Goal: Task Accomplishment & Management: Use online tool/utility

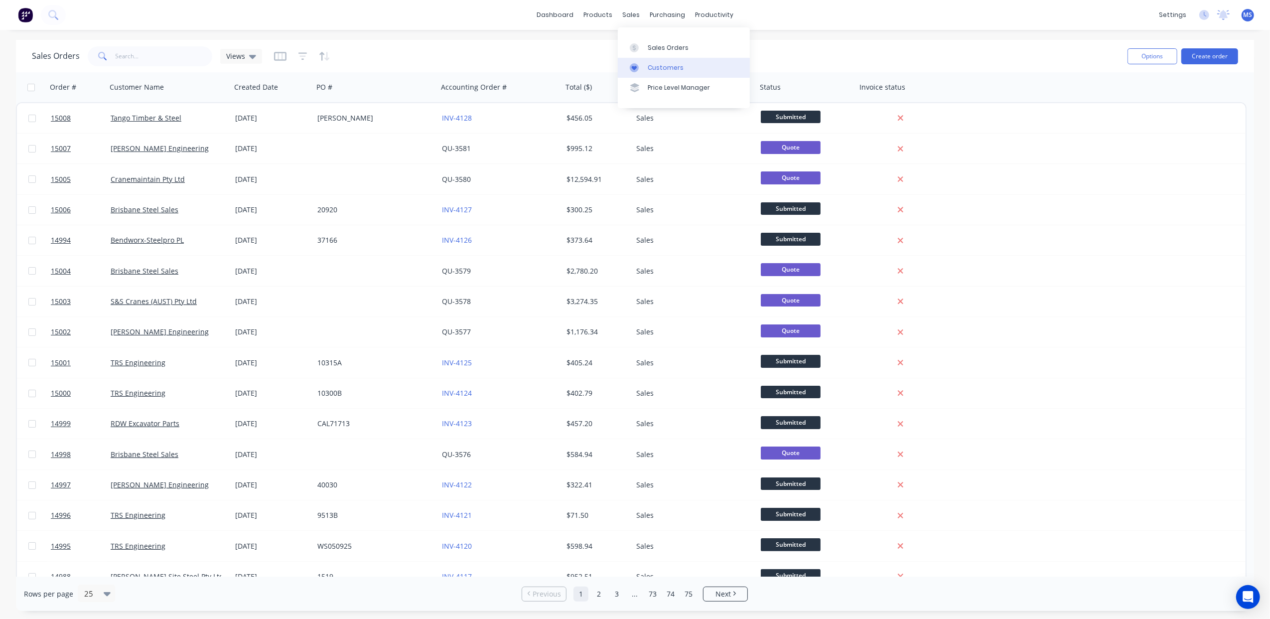
click at [671, 70] on div "Customers" at bounding box center [666, 67] width 36 height 9
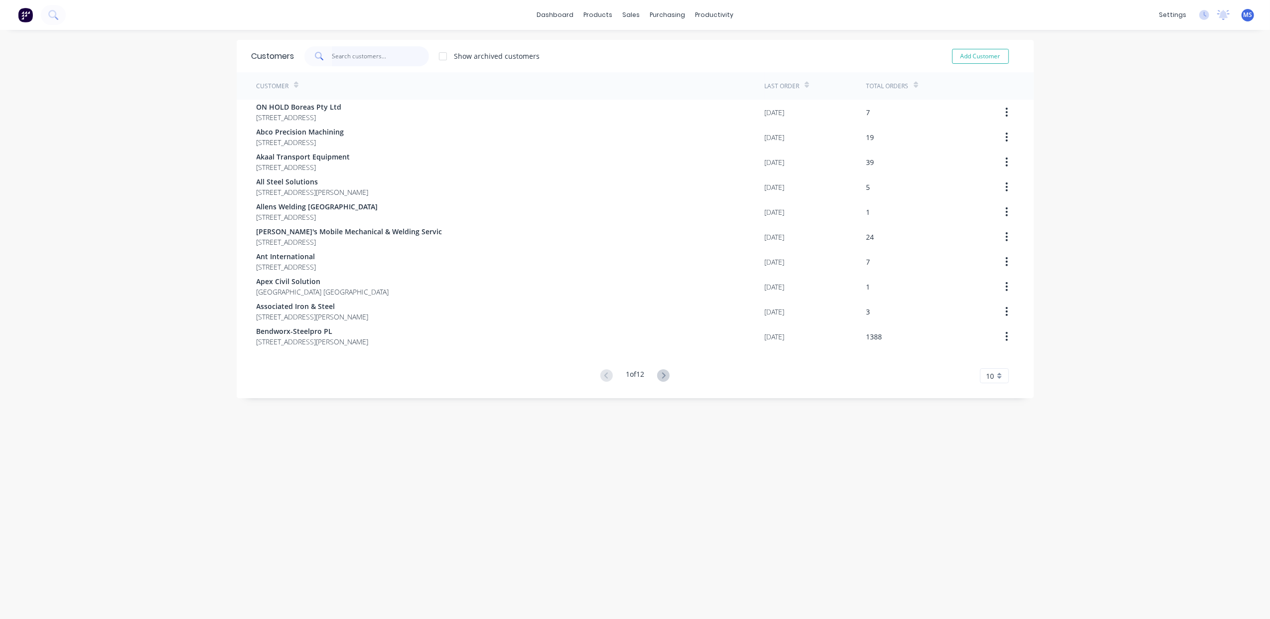
drag, startPoint x: 380, startPoint y: 49, endPoint x: 381, endPoint y: 54, distance: 5.6
click at [381, 51] on input "text" at bounding box center [380, 56] width 97 height 20
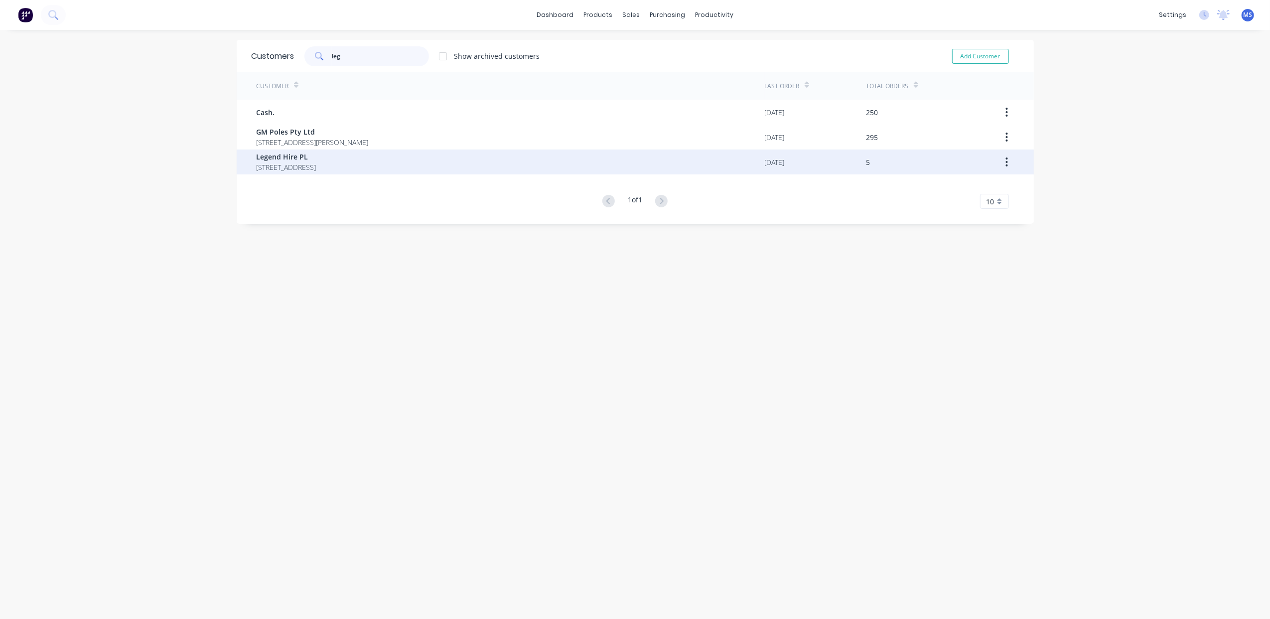
type input "leg"
click at [316, 170] on span "[STREET_ADDRESS]" at bounding box center [287, 167] width 60 height 10
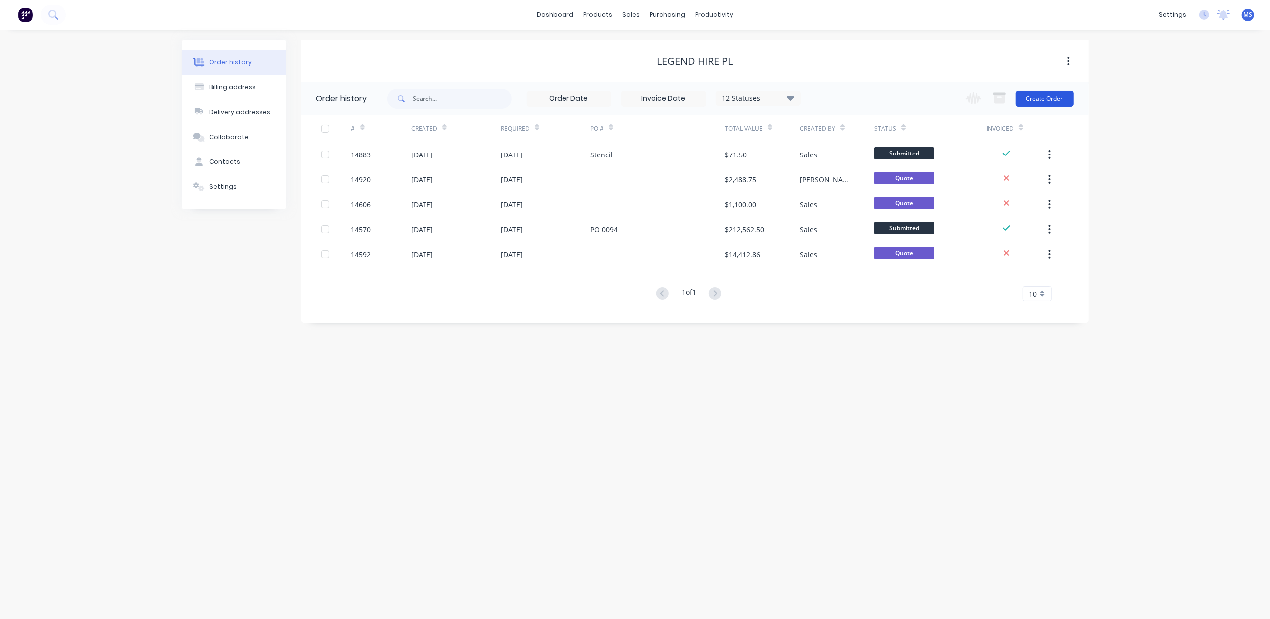
click at [1043, 98] on button "Create Order" at bounding box center [1045, 99] width 58 height 16
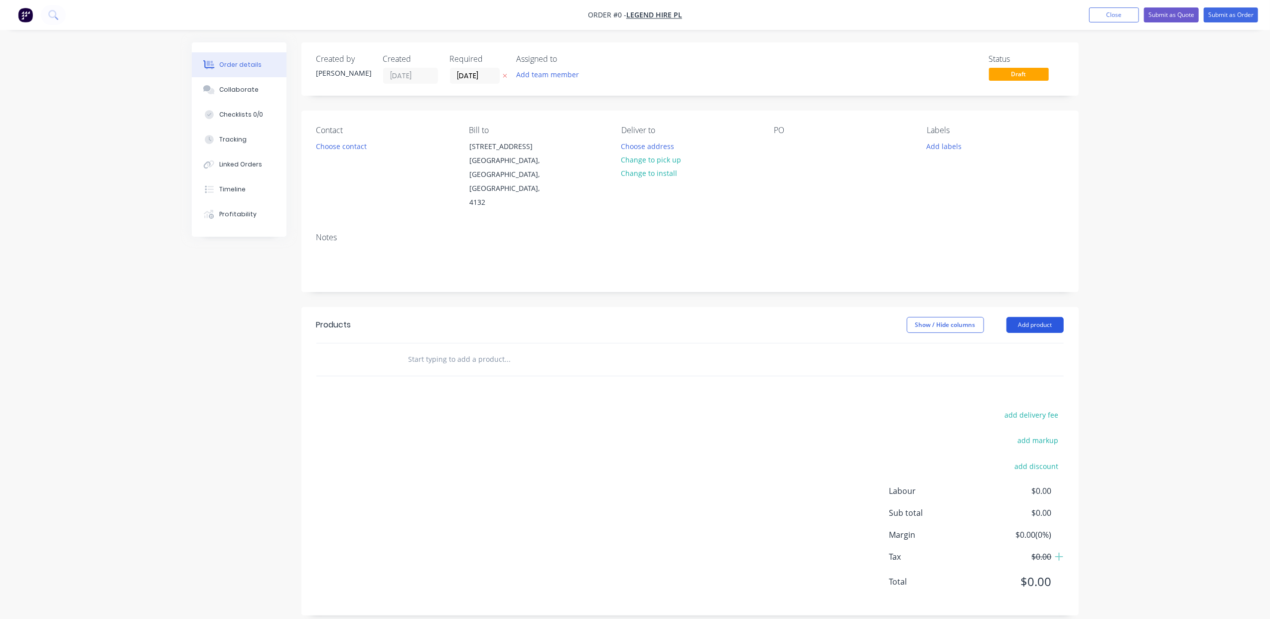
click at [1027, 317] on button "Add product" at bounding box center [1035, 325] width 57 height 16
click at [1033, 343] on div "Product catalogue" at bounding box center [1016, 350] width 77 height 14
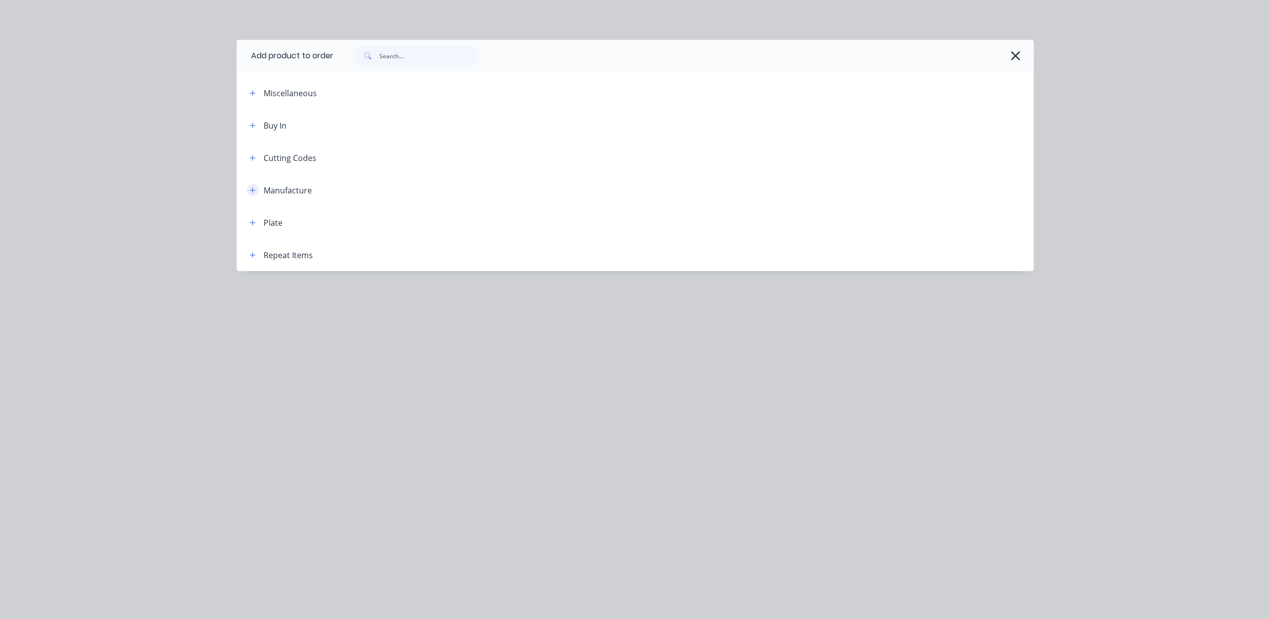
click at [251, 190] on icon "button" at bounding box center [253, 190] width 6 height 7
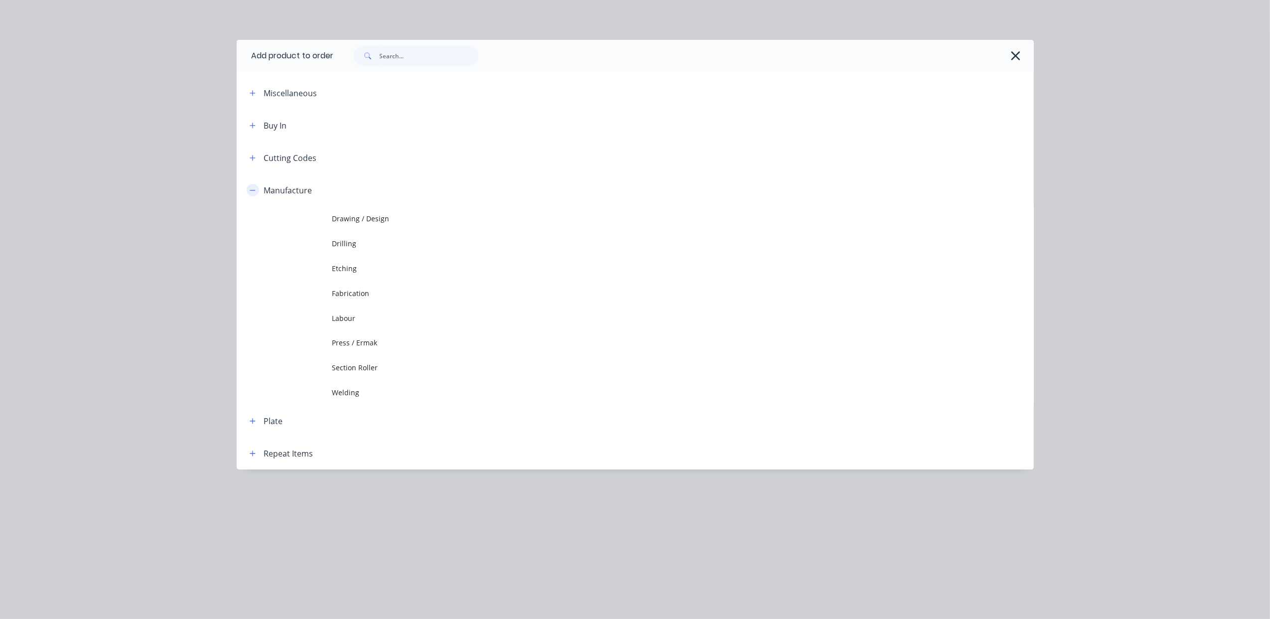
click at [250, 190] on icon "button" at bounding box center [253, 190] width 6 height 7
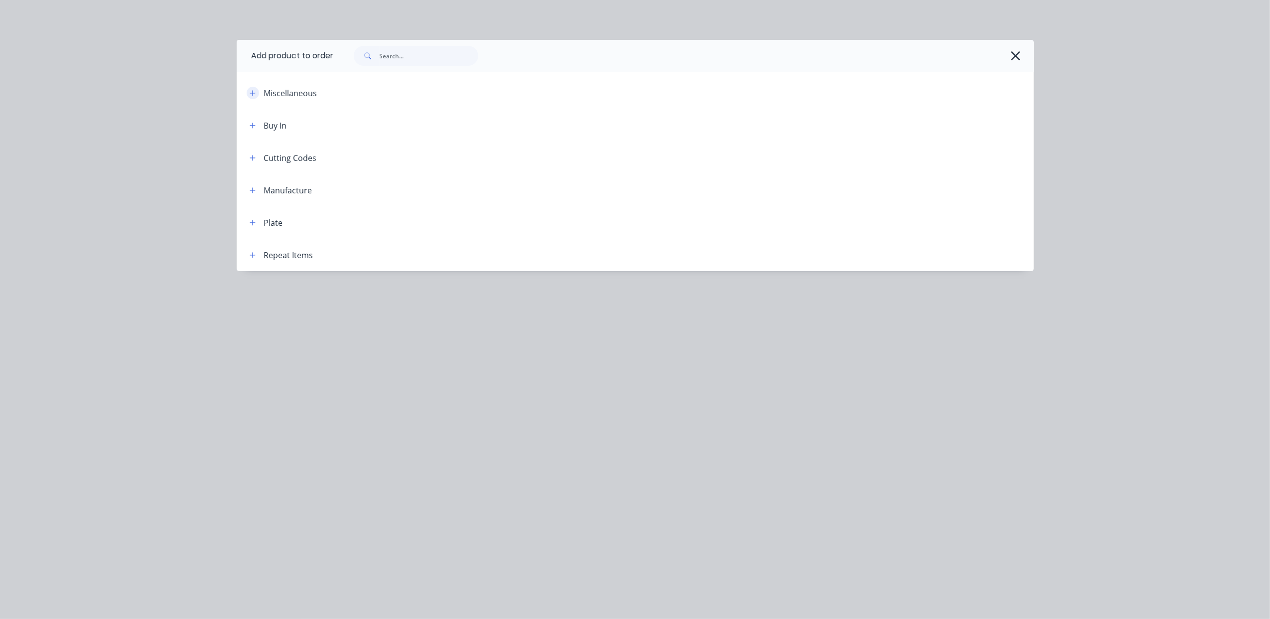
click at [253, 98] on button "button" at bounding box center [253, 93] width 12 height 12
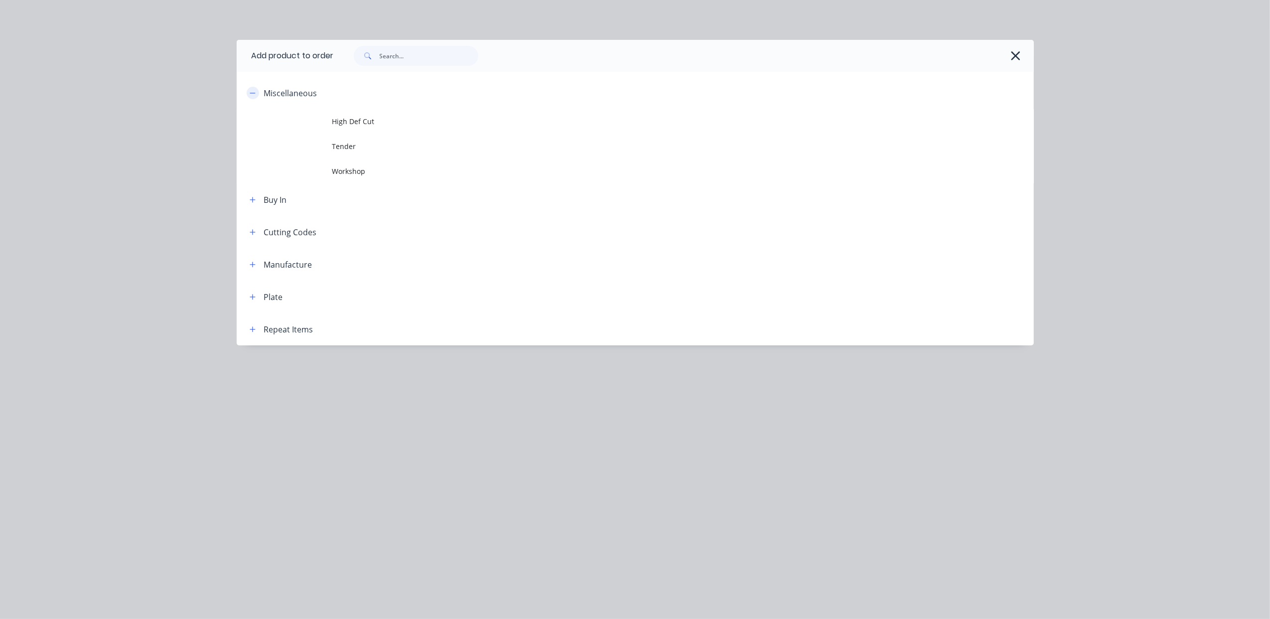
click at [253, 98] on button "button" at bounding box center [253, 93] width 12 height 12
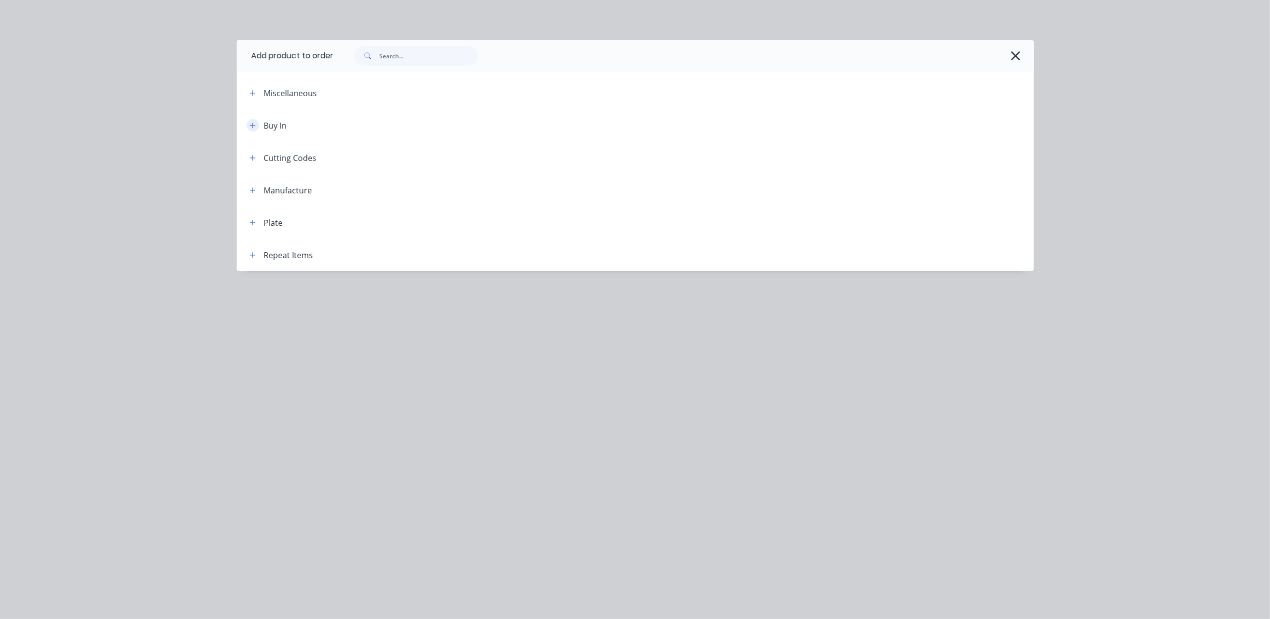
click at [252, 128] on icon "button" at bounding box center [253, 125] width 6 height 7
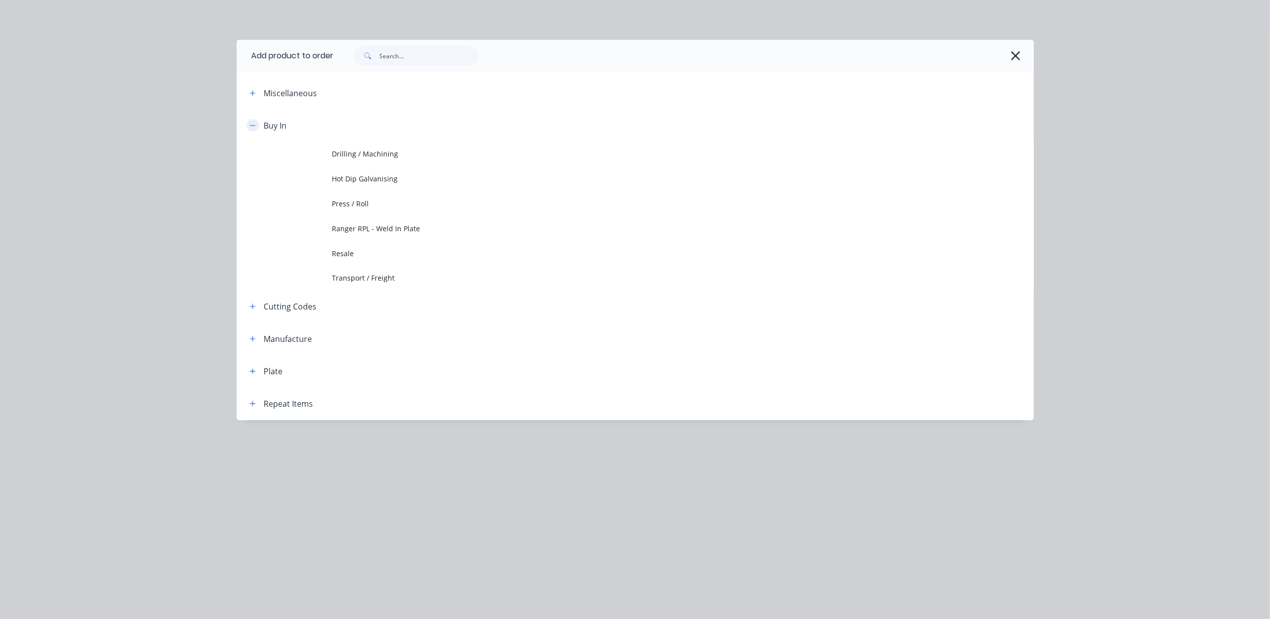
click at [252, 128] on icon "button" at bounding box center [253, 125] width 6 height 7
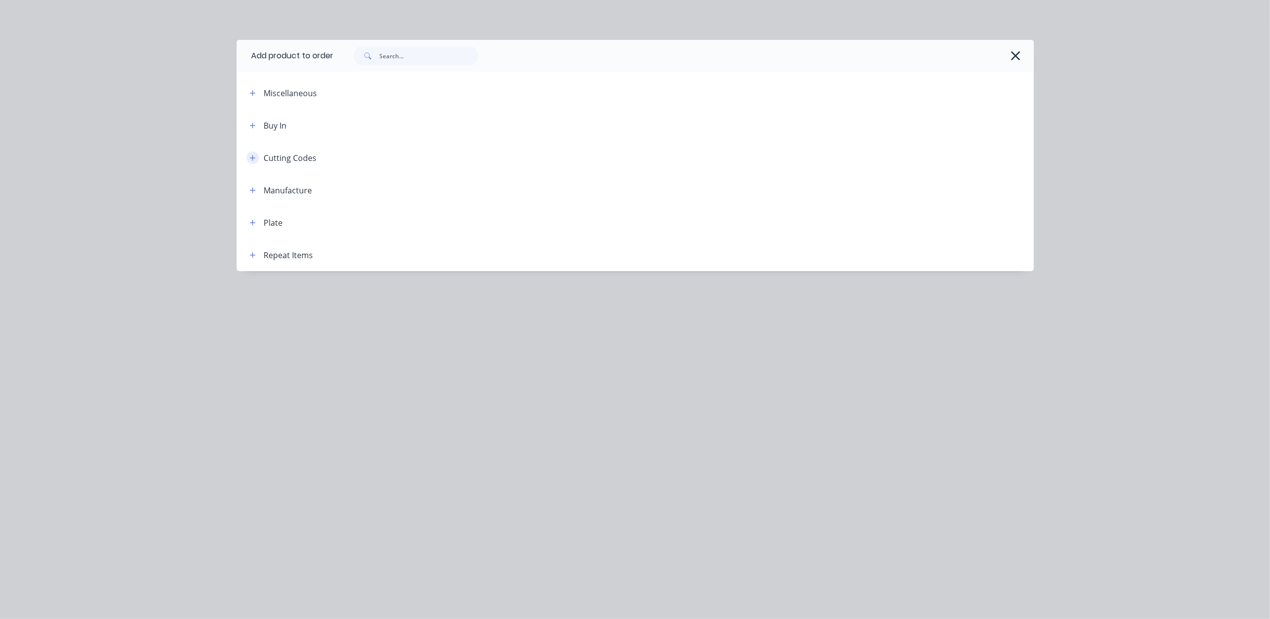
click at [250, 157] on icon "button" at bounding box center [253, 157] width 6 height 7
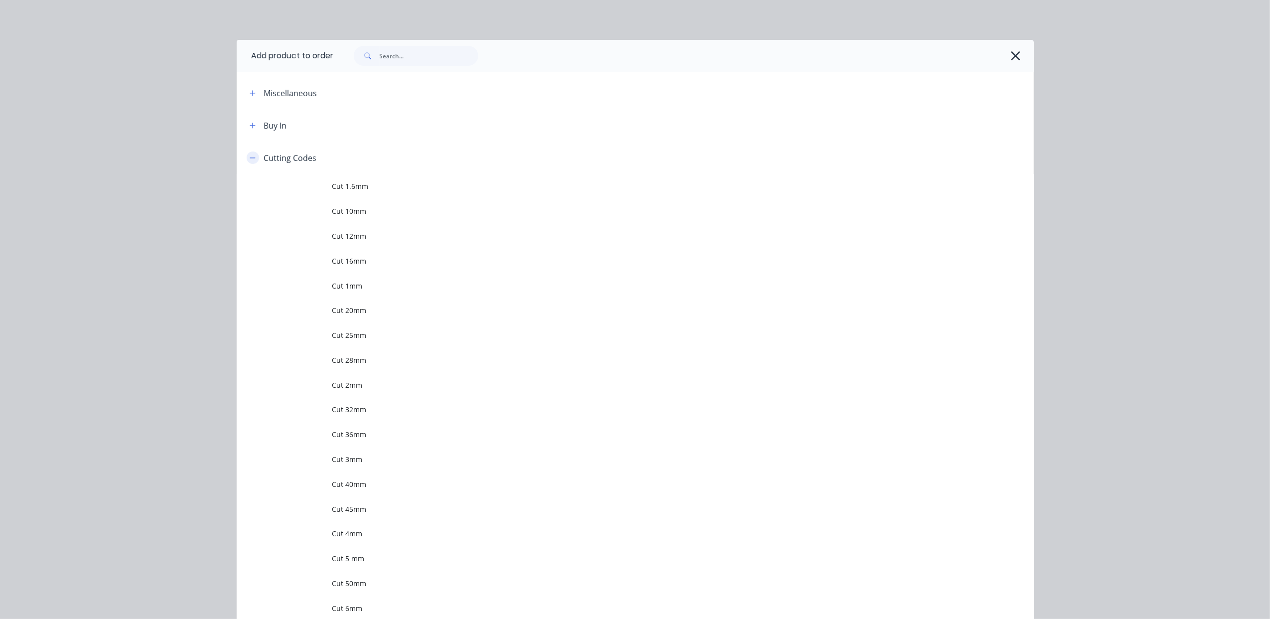
click at [250, 157] on icon "button" at bounding box center [252, 157] width 5 height 0
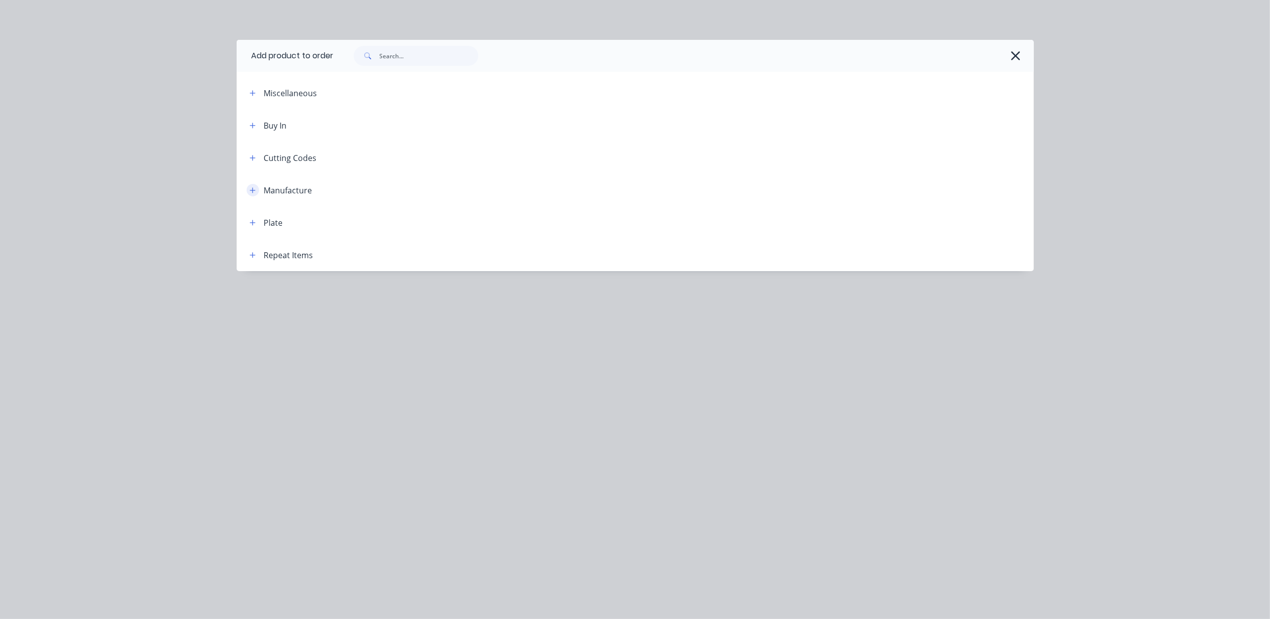
click at [250, 192] on icon "button" at bounding box center [253, 190] width 6 height 7
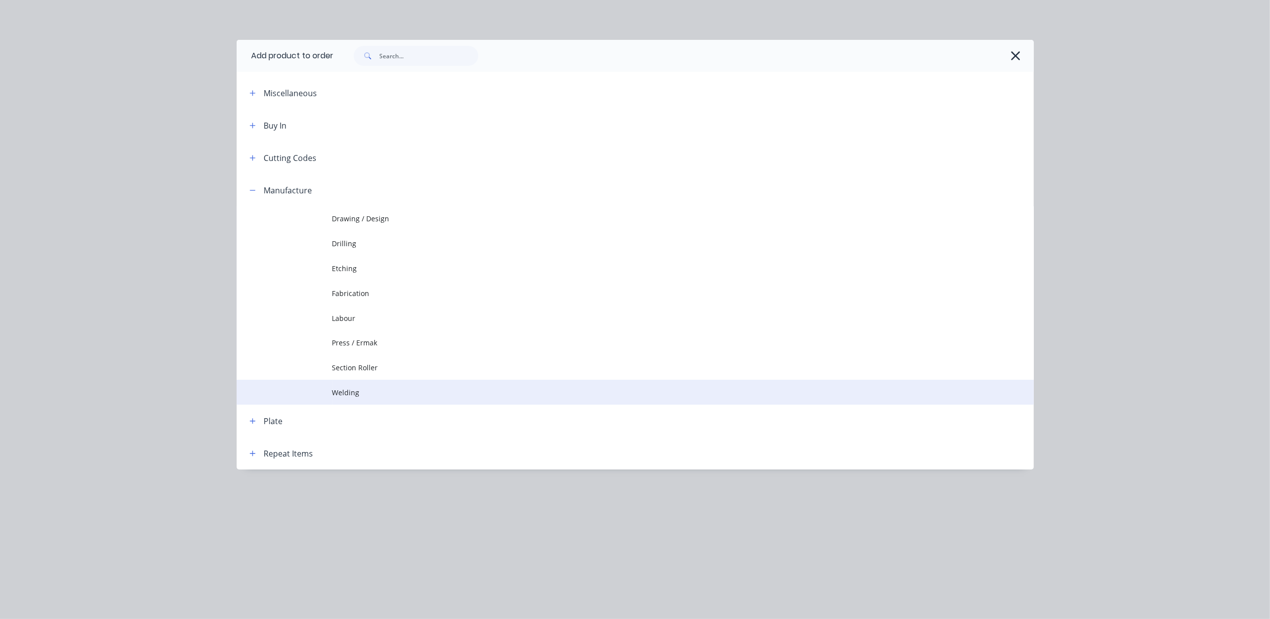
click at [373, 387] on span "Welding" at bounding box center [612, 392] width 561 height 10
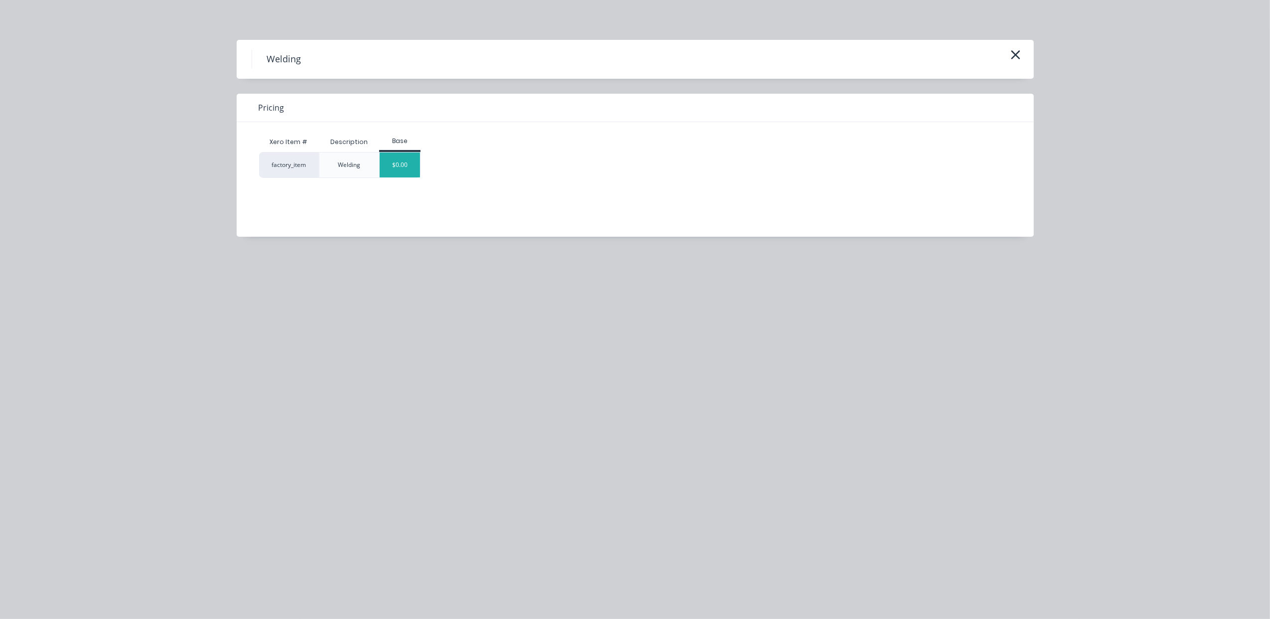
click at [391, 156] on div "$0.00" at bounding box center [400, 164] width 40 height 25
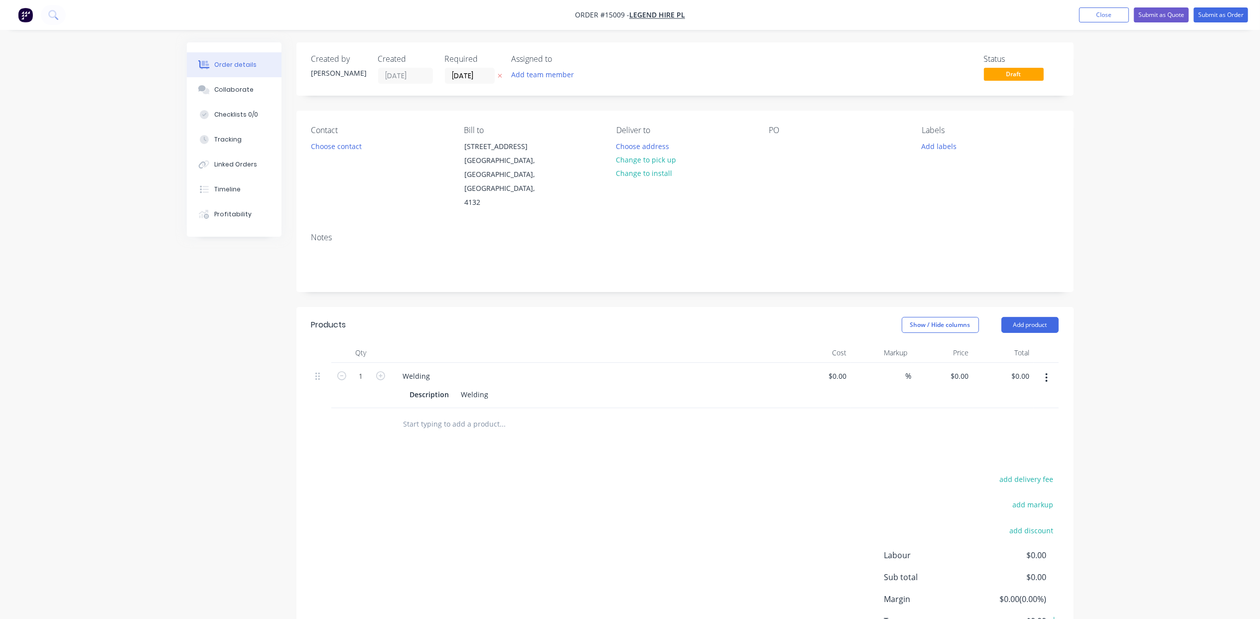
click at [1049, 369] on button "button" at bounding box center [1046, 378] width 23 height 18
click at [1024, 456] on div "Delete" at bounding box center [1011, 463] width 77 height 14
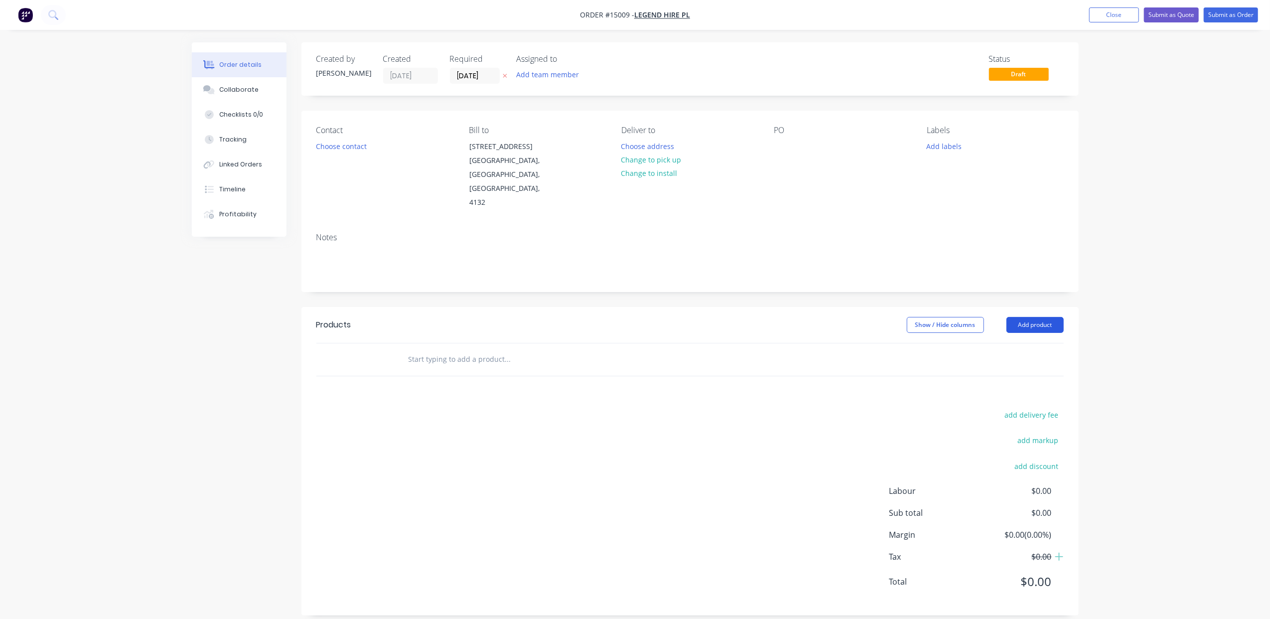
drag, startPoint x: 1039, startPoint y: 299, endPoint x: 1025, endPoint y: 301, distance: 14.0
click at [1038, 317] on button "Add product" at bounding box center [1035, 325] width 57 height 16
click at [1007, 343] on div "Product catalogue" at bounding box center [1016, 350] width 77 height 14
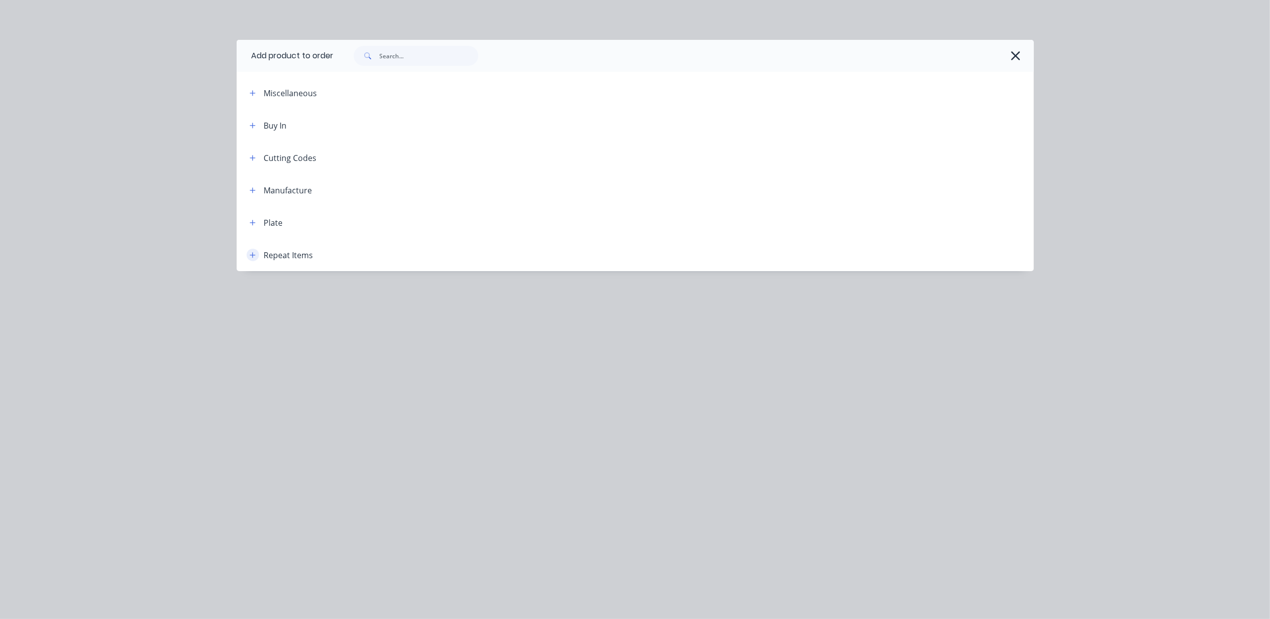
click at [250, 256] on icon "button" at bounding box center [253, 255] width 6 height 7
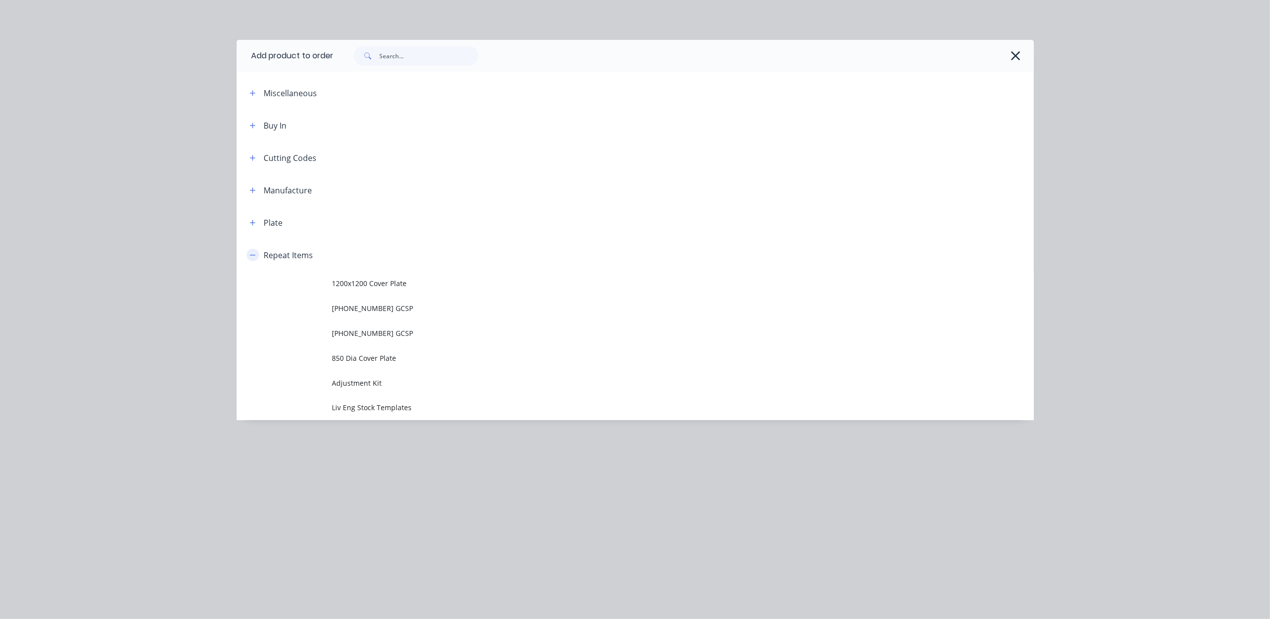
click at [250, 256] on icon "button" at bounding box center [253, 255] width 6 height 7
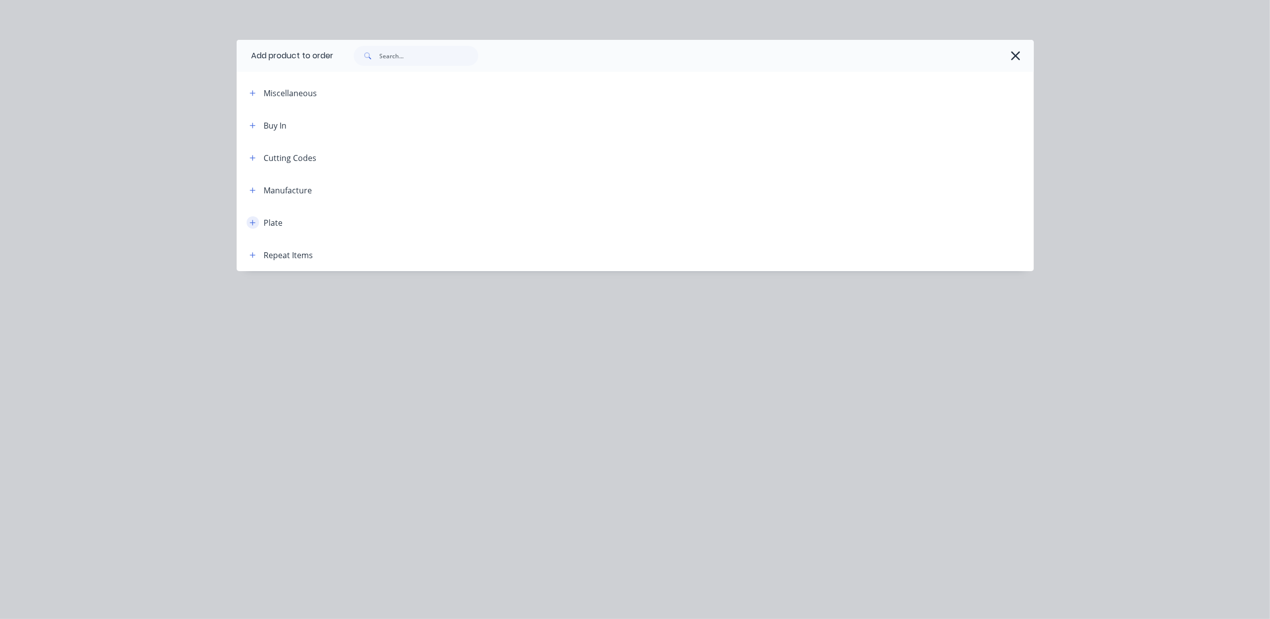
click at [252, 223] on icon "button" at bounding box center [253, 222] width 6 height 7
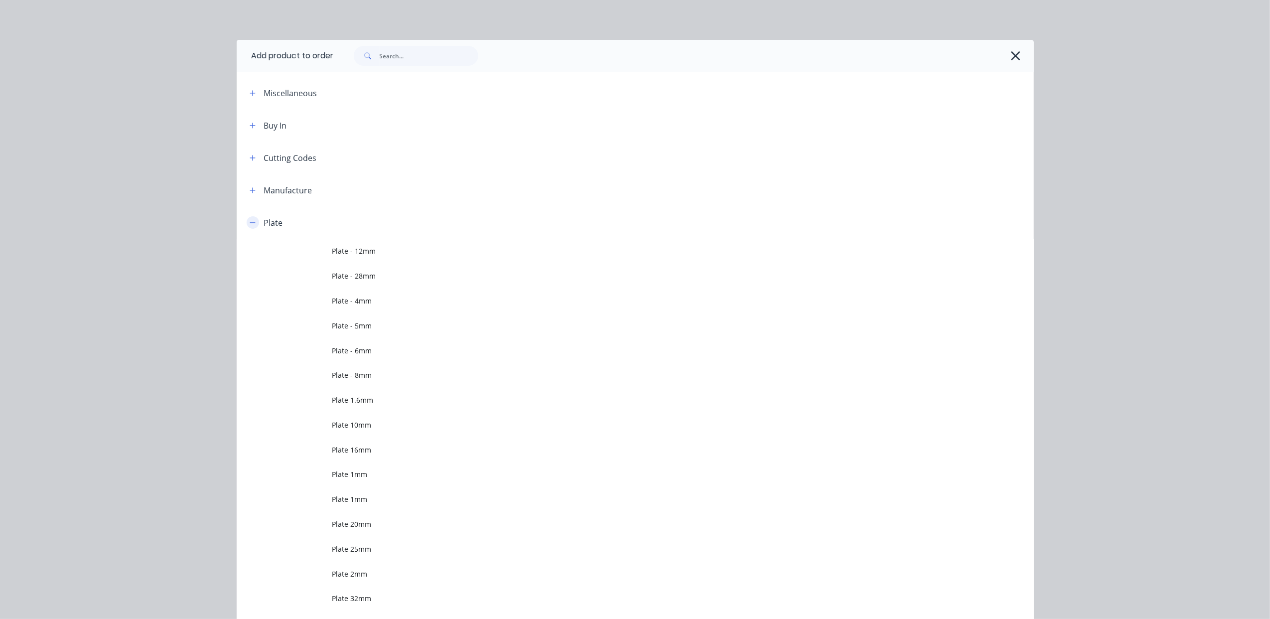
click at [252, 223] on button "button" at bounding box center [253, 222] width 12 height 12
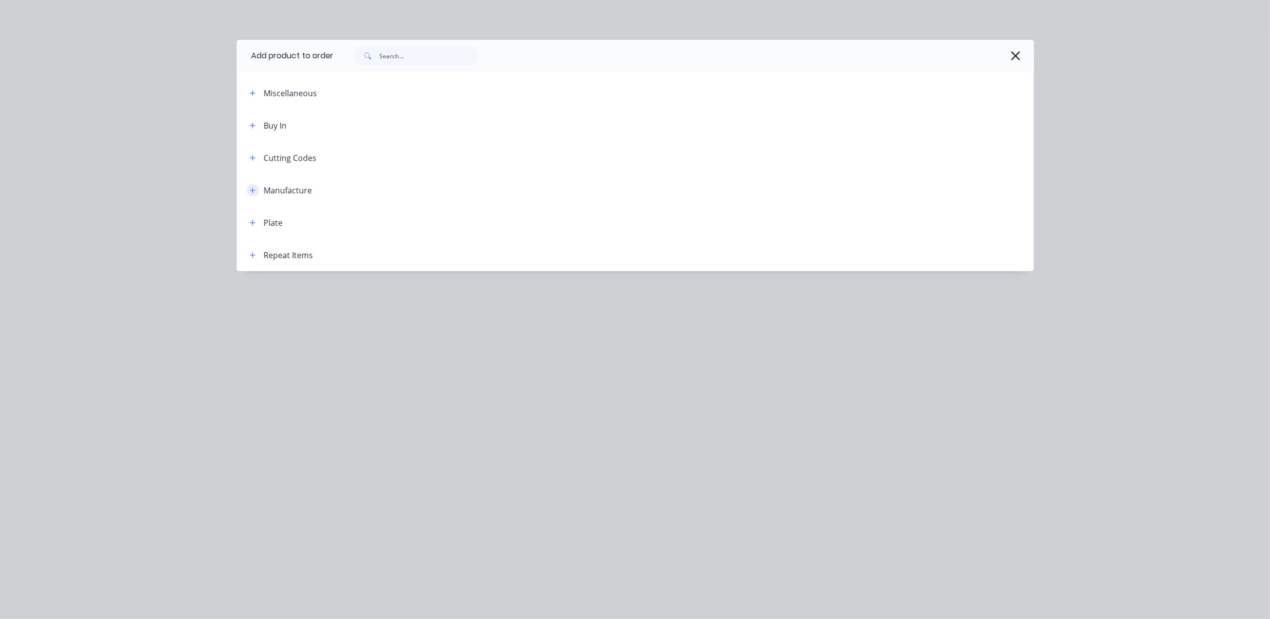
click at [250, 191] on icon "button" at bounding box center [253, 190] width 6 height 7
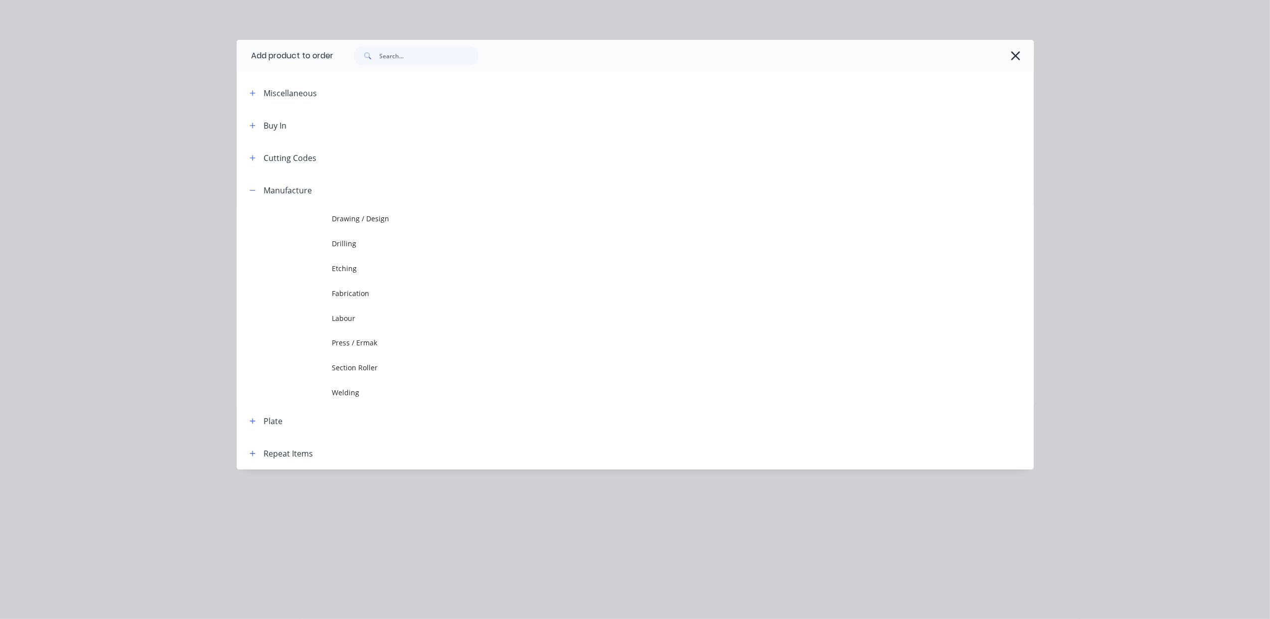
click at [387, 296] on span "Fabrication" at bounding box center [612, 293] width 561 height 10
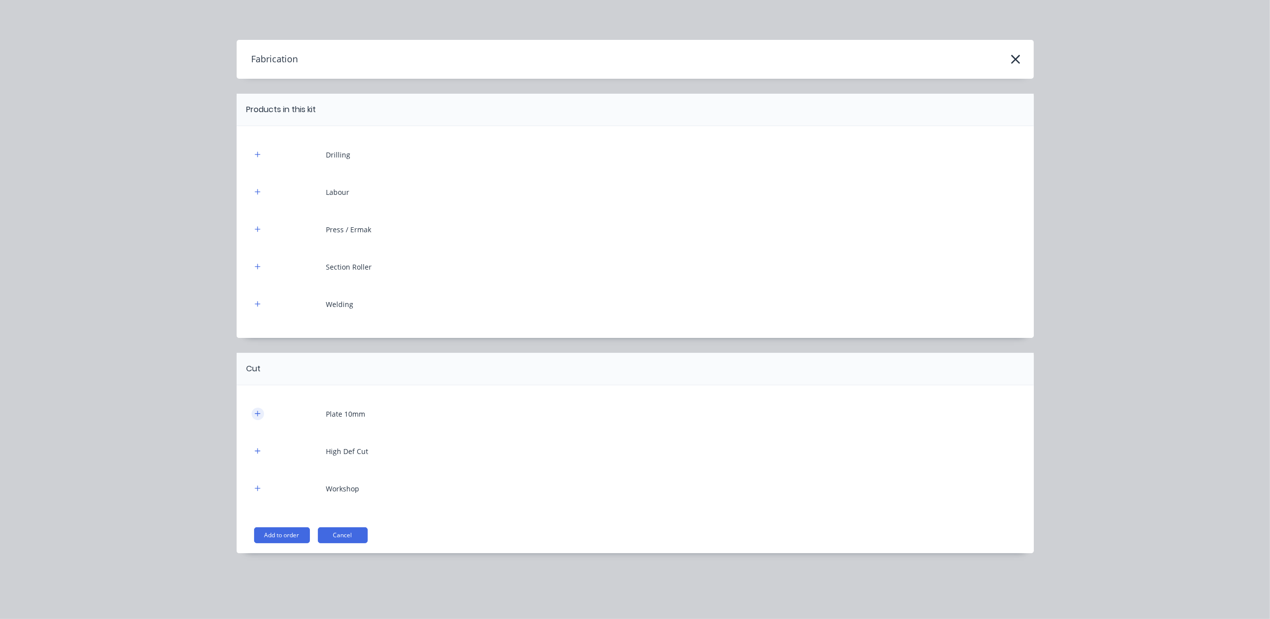
click at [254, 411] on button "button" at bounding box center [258, 414] width 12 height 12
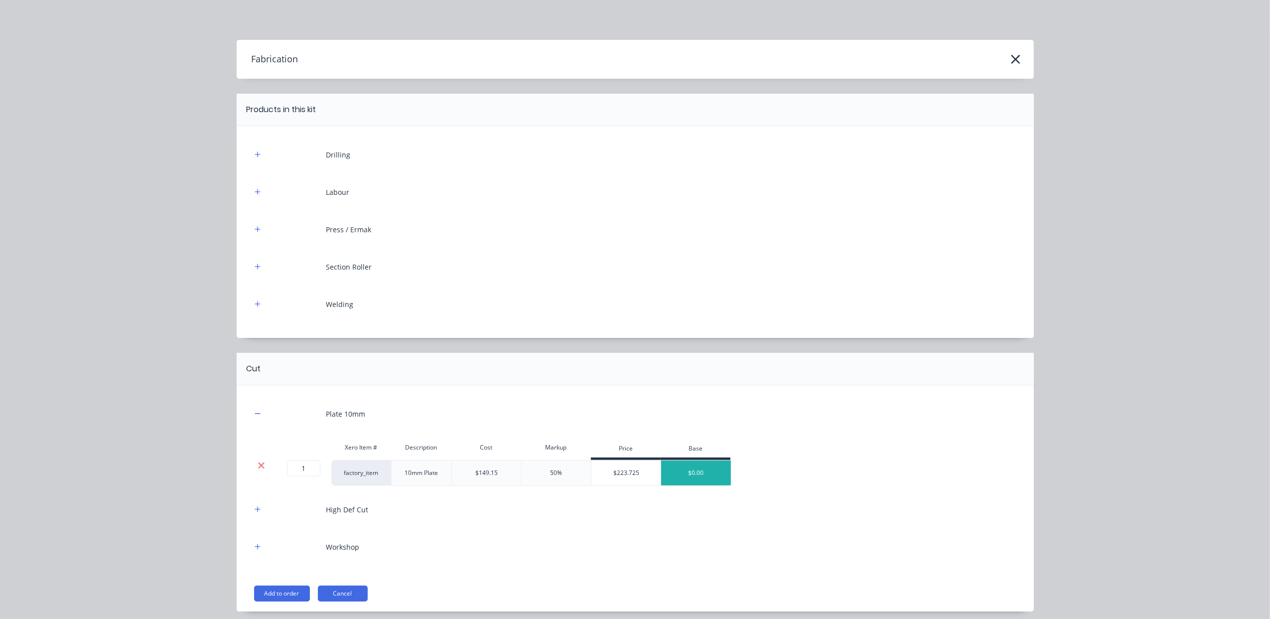
click at [258, 461] on icon at bounding box center [261, 465] width 7 height 10
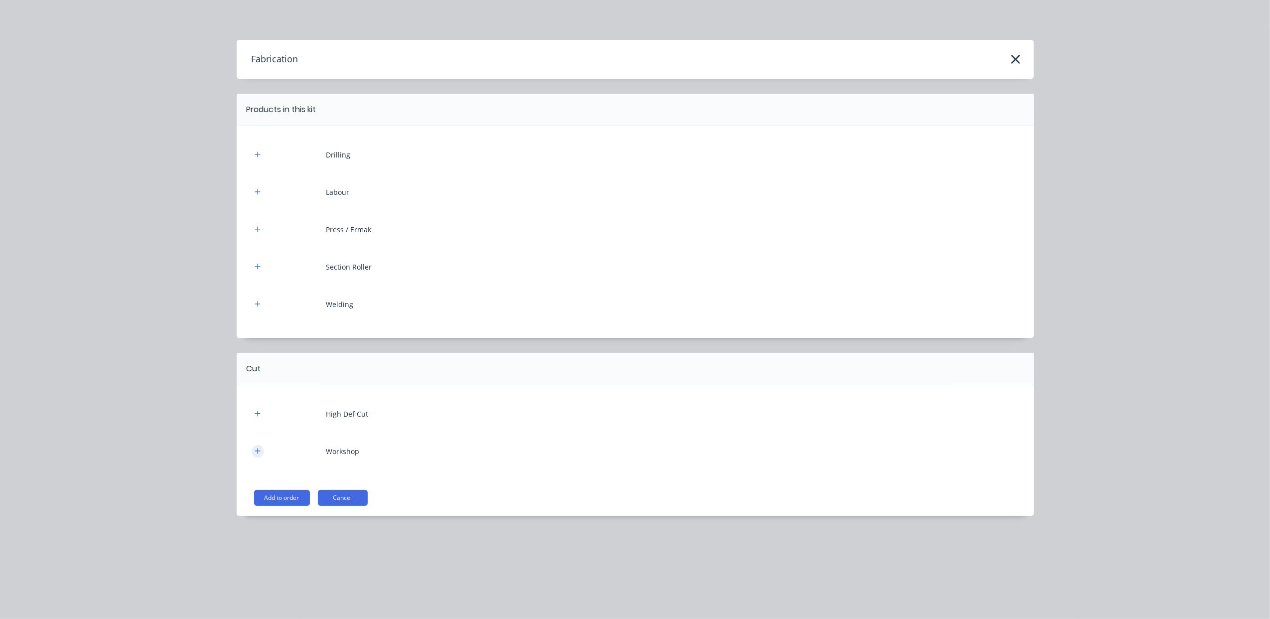
click at [257, 453] on icon "button" at bounding box center [258, 450] width 6 height 7
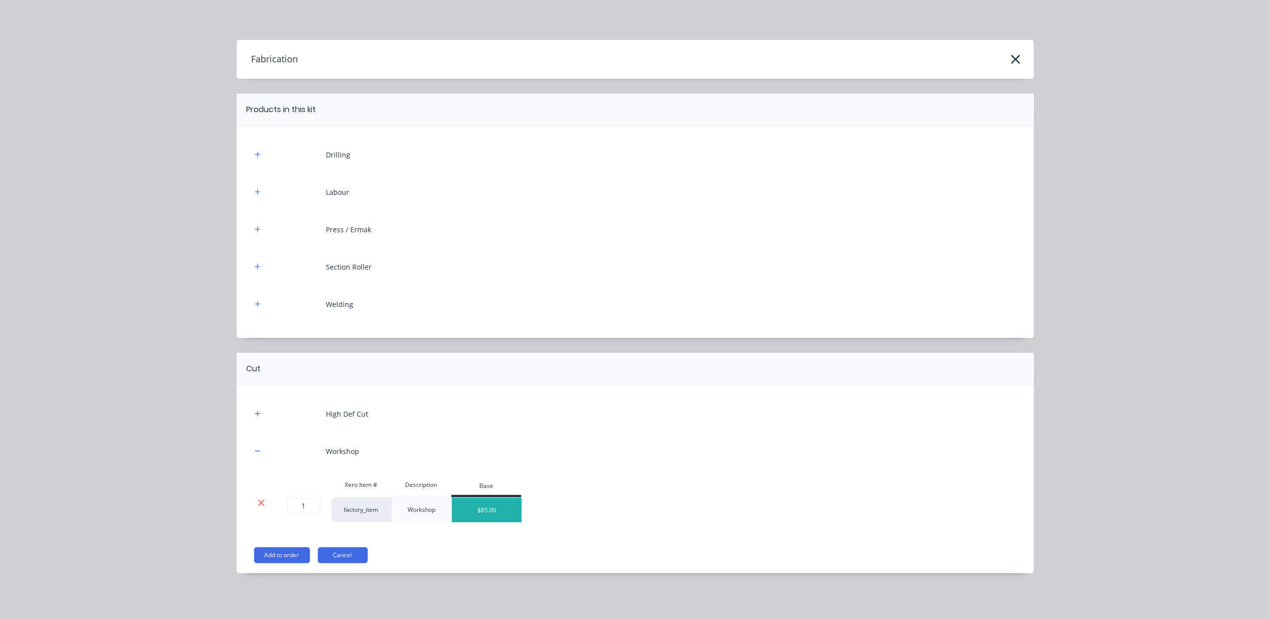
click at [265, 502] on icon at bounding box center [261, 503] width 7 height 10
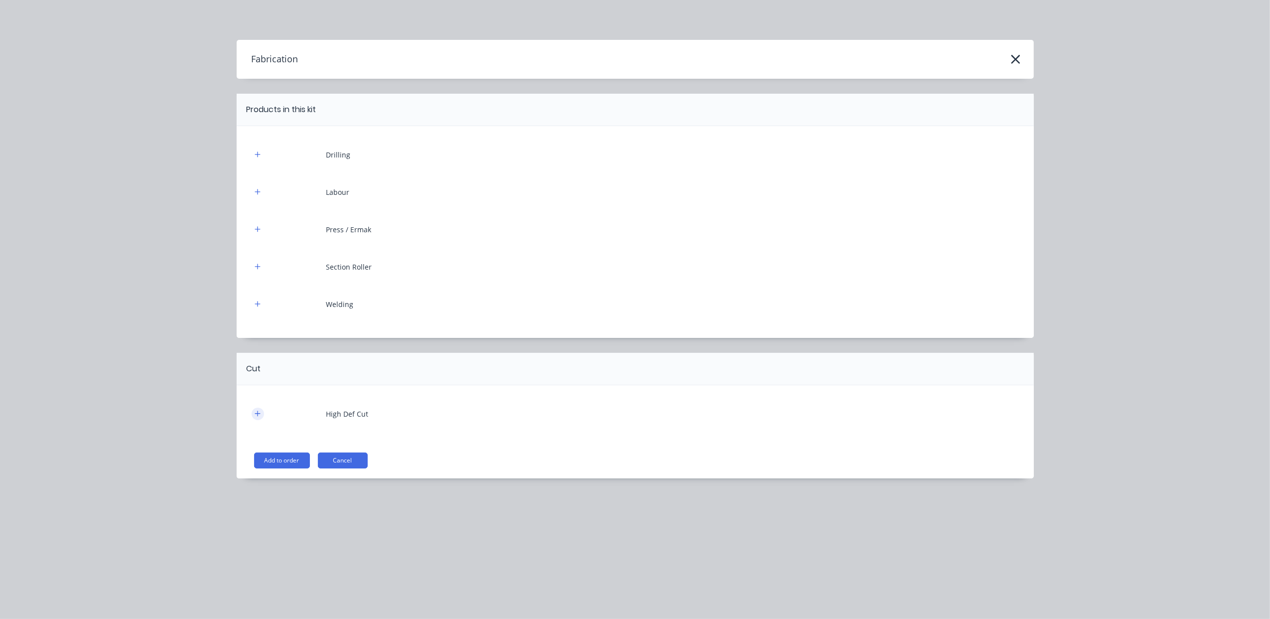
click at [258, 417] on icon "button" at bounding box center [258, 413] width 6 height 7
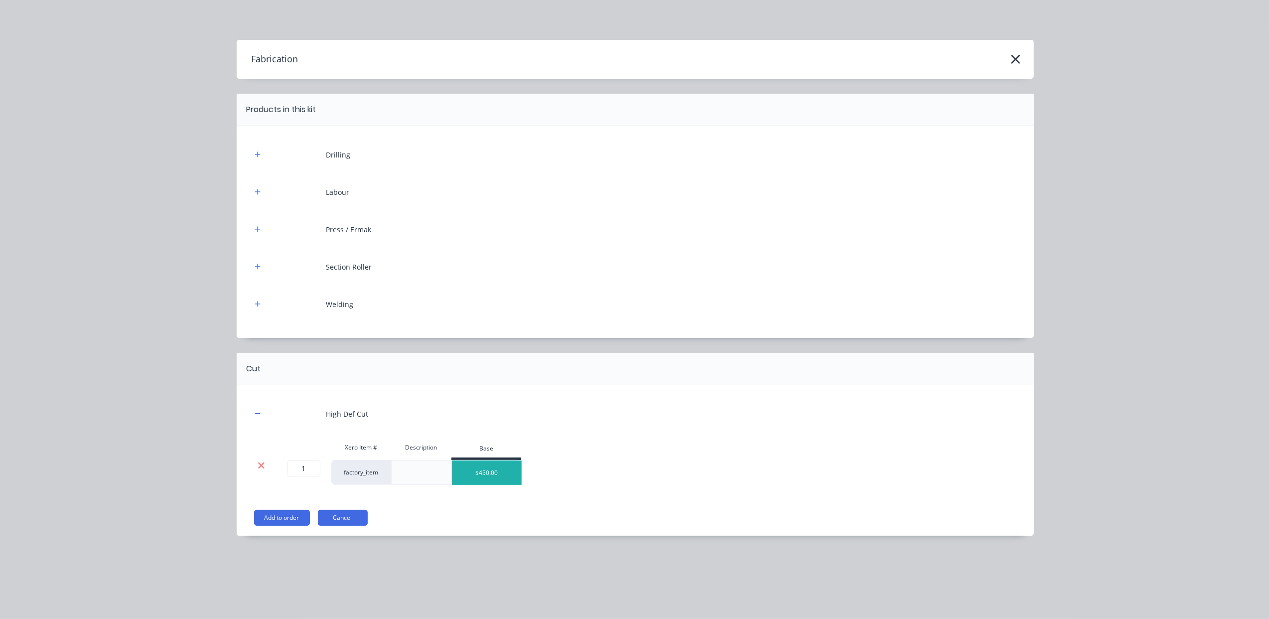
click at [265, 463] on icon at bounding box center [261, 465] width 7 height 10
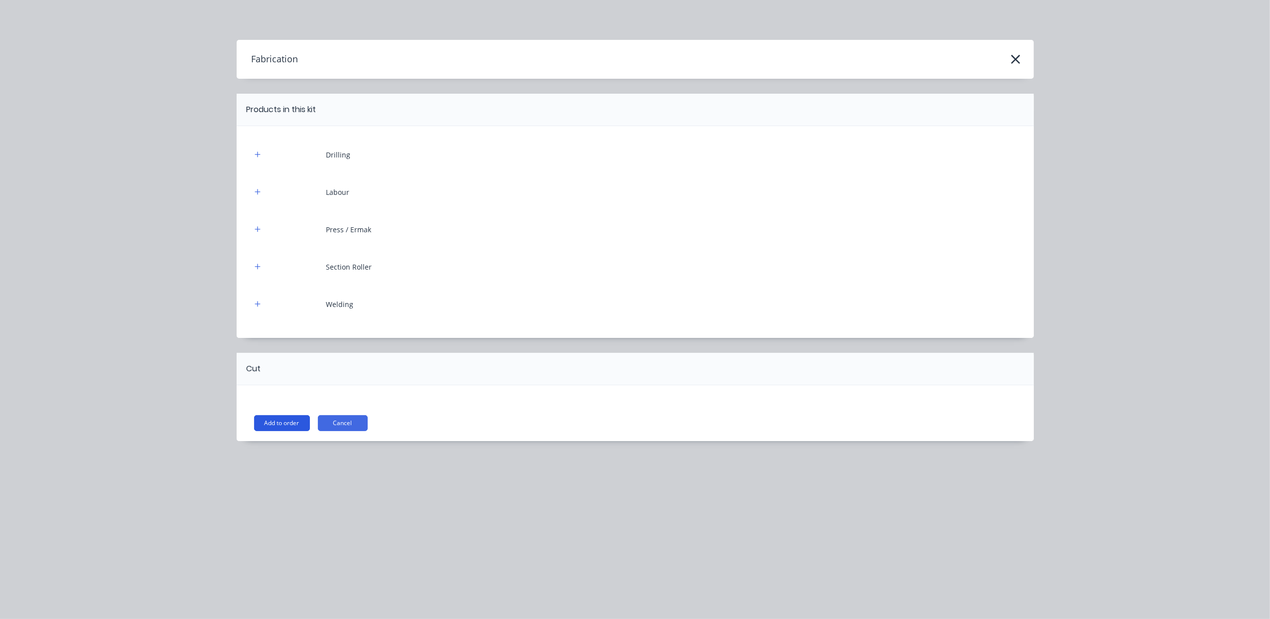
click at [291, 421] on button "Add to order" at bounding box center [282, 423] width 56 height 16
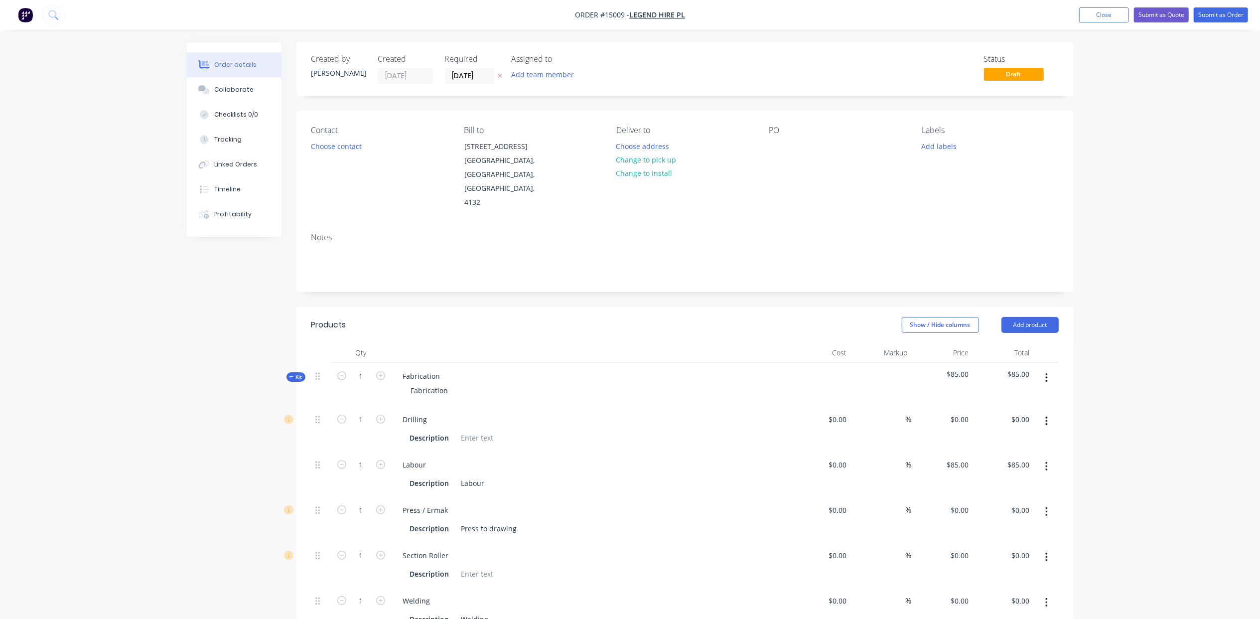
click at [447, 363] on div "Fabrication Fabrication" at bounding box center [590, 384] width 399 height 43
click at [442, 369] on div "Fabrication" at bounding box center [421, 376] width 53 height 14
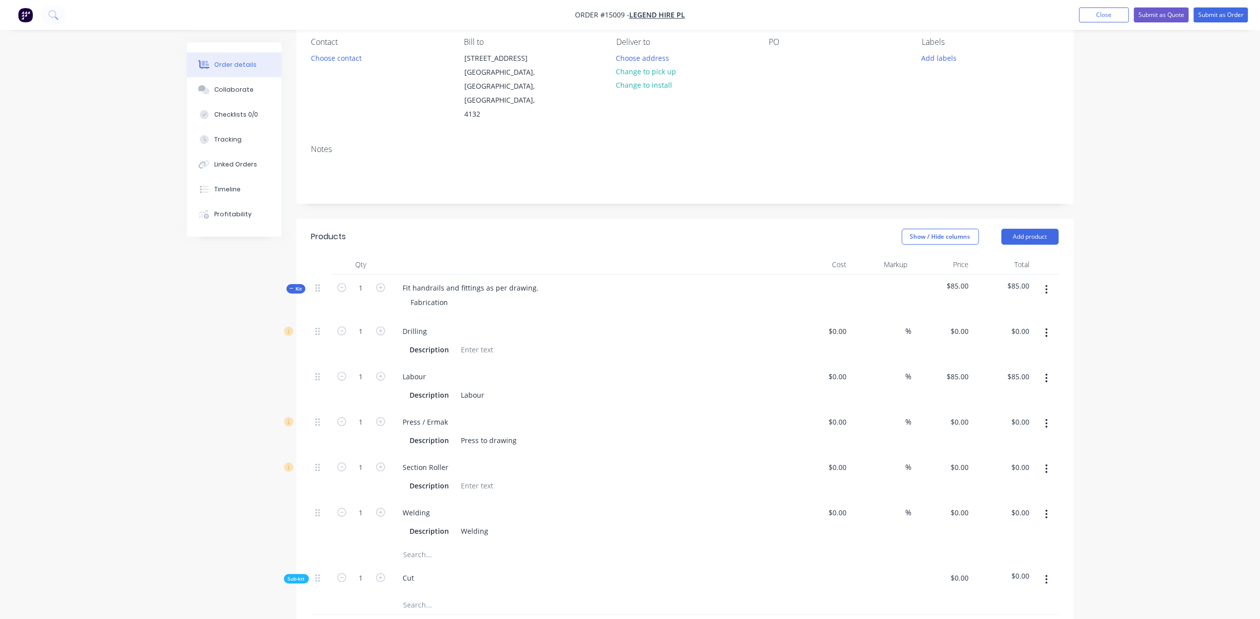
click at [1043, 324] on button "button" at bounding box center [1046, 333] width 23 height 18
click at [1012, 392] on div "Delete" at bounding box center [1011, 399] width 77 height 14
click at [1046, 374] on icon "button" at bounding box center [1047, 378] width 2 height 9
click at [1041, 437] on div "Delete" at bounding box center [1011, 444] width 77 height 14
click at [1048, 369] on button "button" at bounding box center [1046, 378] width 23 height 18
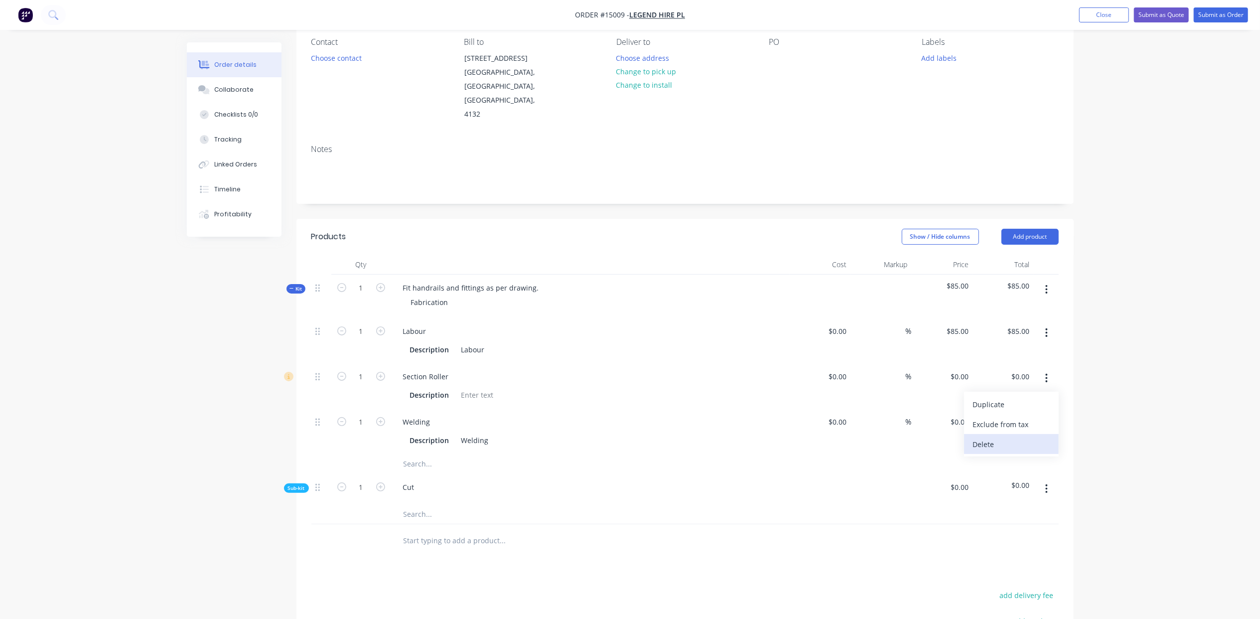
click at [1028, 437] on div "Delete" at bounding box center [1011, 444] width 77 height 14
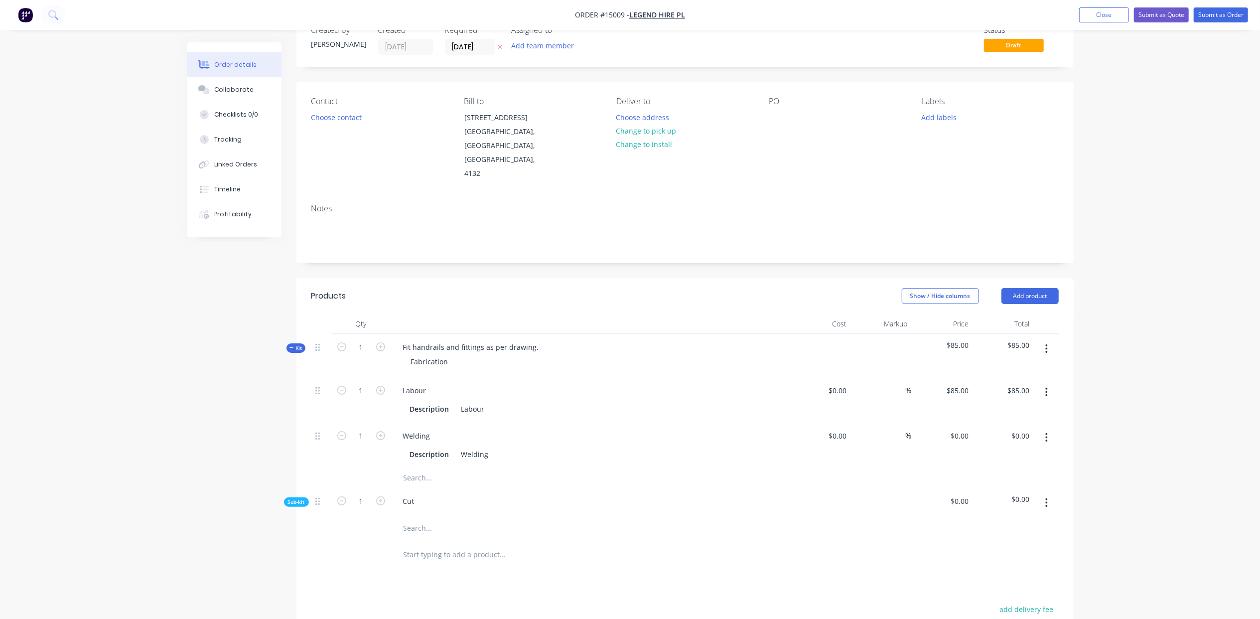
scroll to position [0, 0]
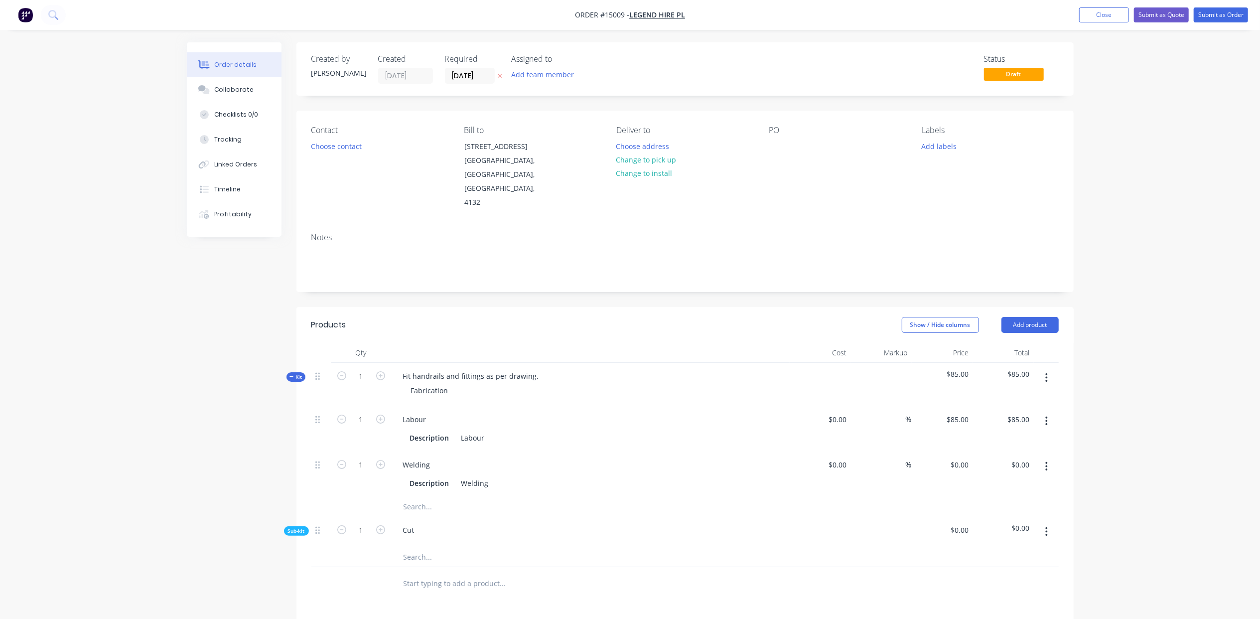
click at [415, 497] on input "text" at bounding box center [502, 507] width 199 height 20
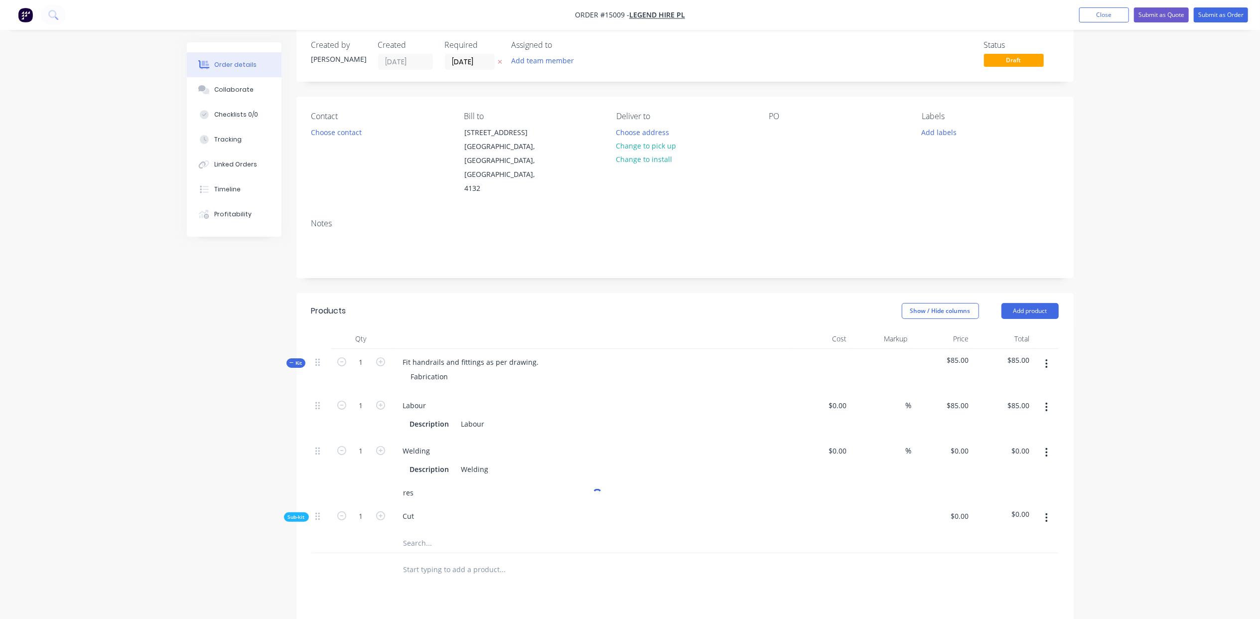
scroll to position [177, 0]
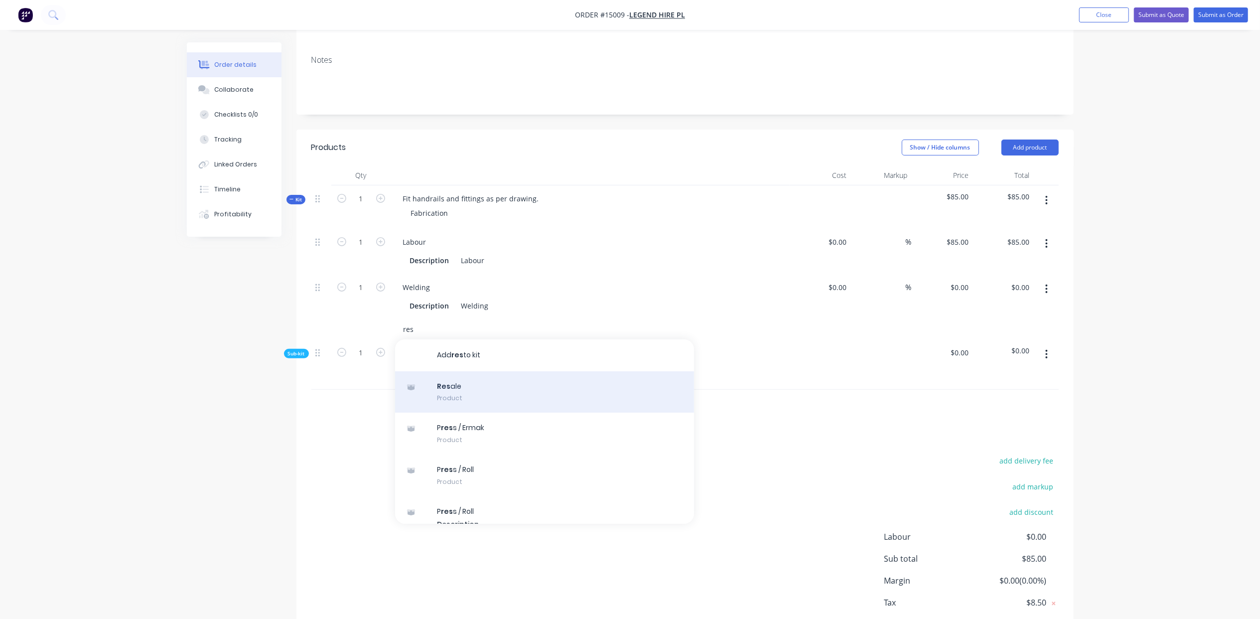
type input "res"
click at [463, 371] on div "Res ale Product" at bounding box center [544, 392] width 299 height 42
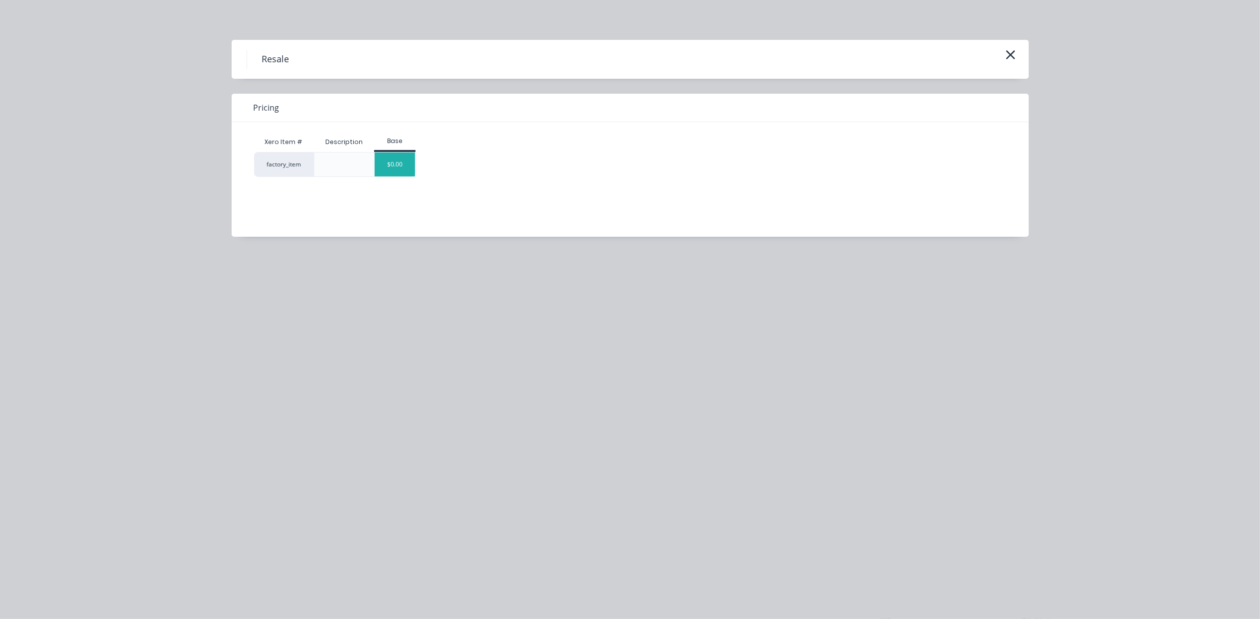
click at [397, 163] on div "$0.00" at bounding box center [395, 164] width 40 height 24
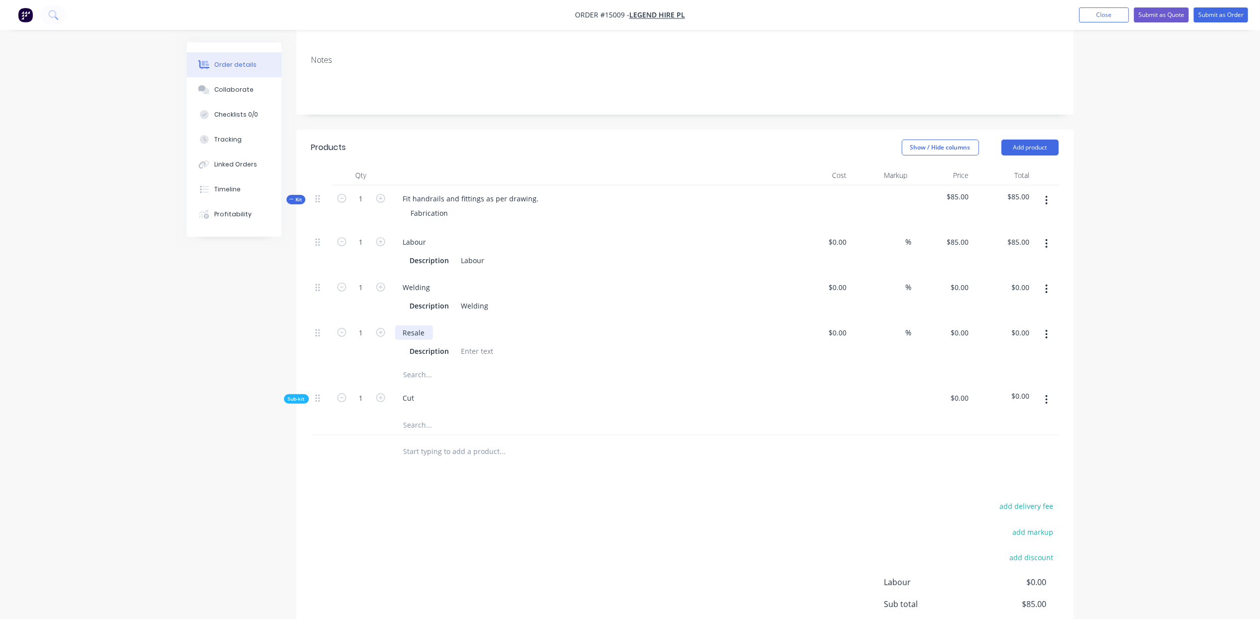
click at [427, 325] on div "Resale" at bounding box center [414, 332] width 38 height 14
click at [369, 325] on input "1" at bounding box center [361, 332] width 26 height 15
type input "16"
